Goal: Task Accomplishment & Management: Manage account settings

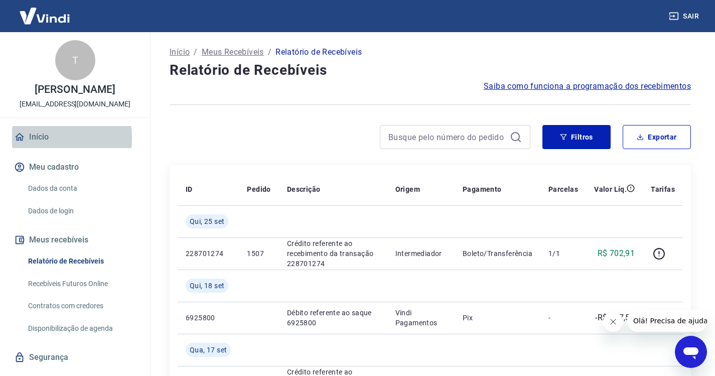
click at [40, 148] on link "Início" at bounding box center [75, 137] width 126 height 22
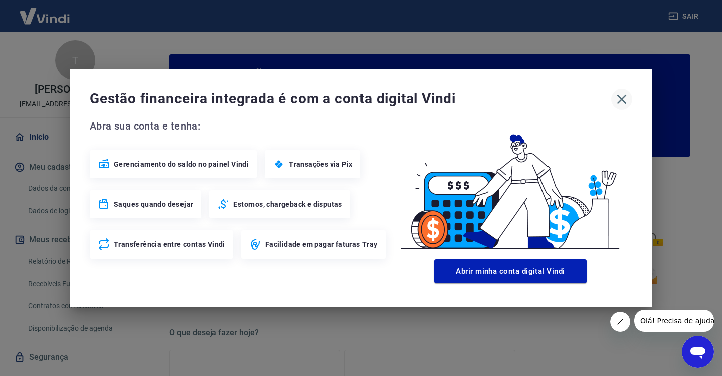
click at [623, 94] on icon "button" at bounding box center [622, 99] width 16 height 16
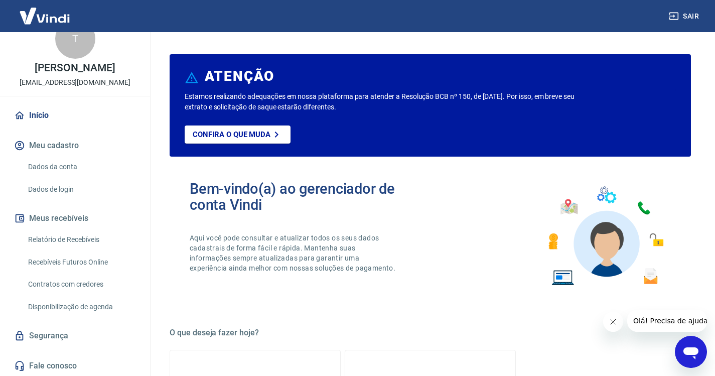
scroll to position [33, 0]
click at [80, 233] on link "Relatório de Recebíveis" at bounding box center [81, 238] width 114 height 21
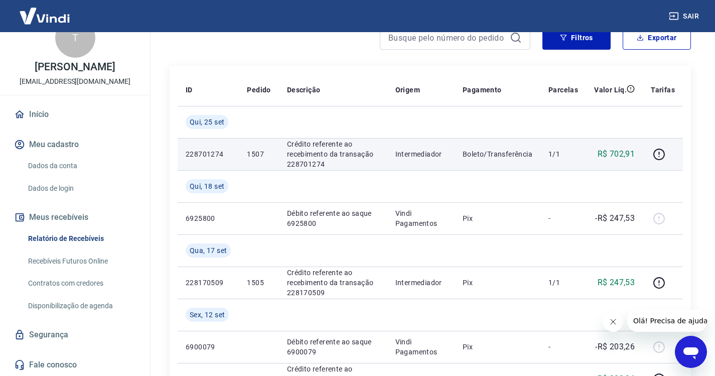
scroll to position [100, 0]
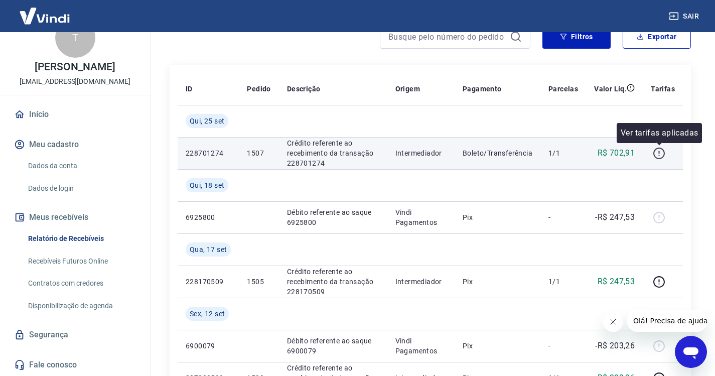
click at [660, 152] on icon "button" at bounding box center [658, 153] width 13 height 13
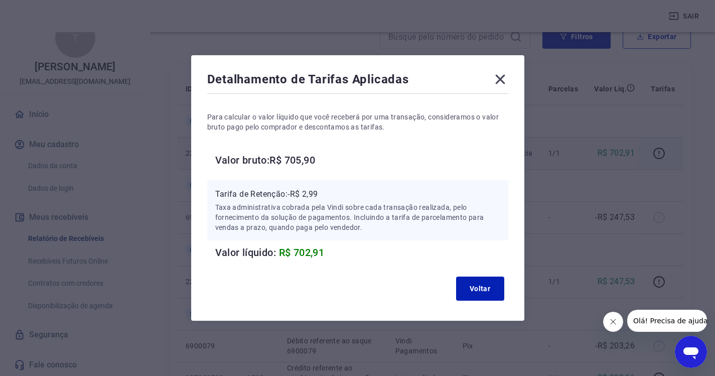
click at [504, 76] on icon at bounding box center [500, 80] width 10 height 10
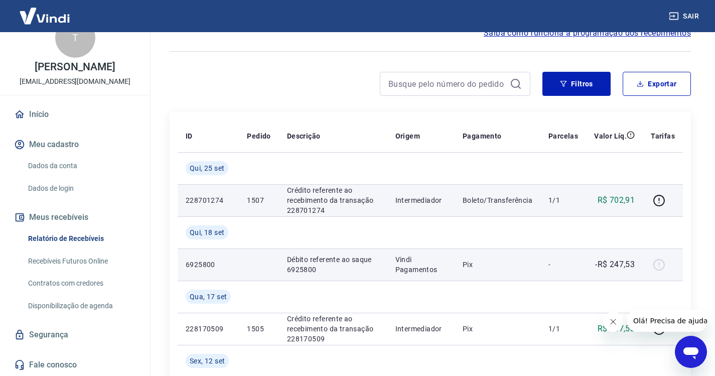
scroll to position [50, 0]
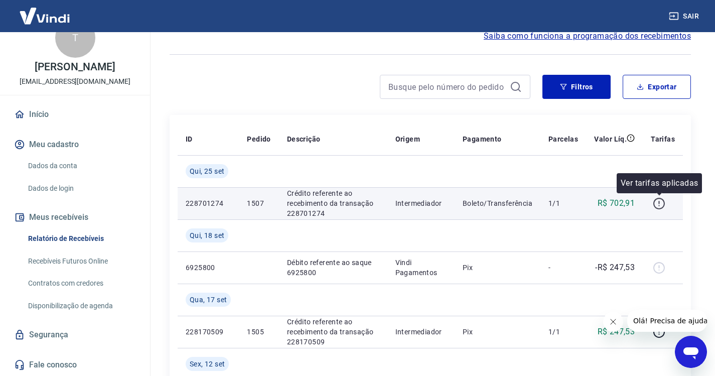
click at [657, 200] on icon "button" at bounding box center [658, 203] width 13 height 13
